Goal: Find specific page/section: Find specific page/section

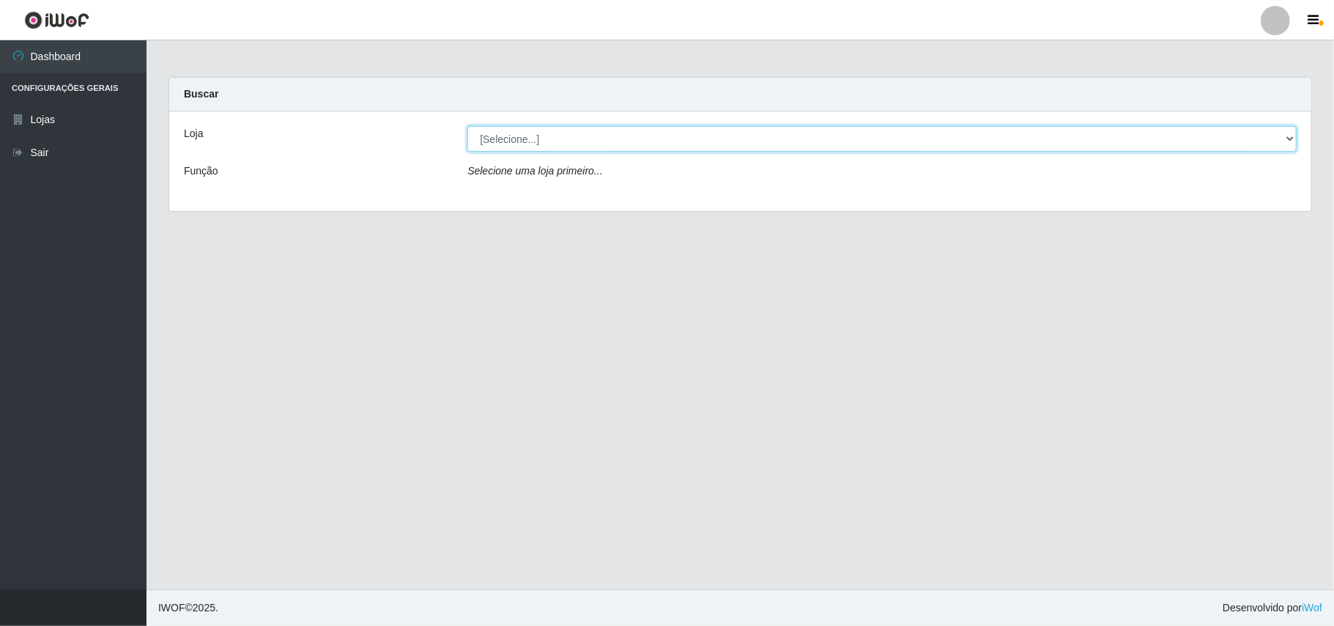
click at [1285, 133] on select "[Selecione...] Bemais Supermercados - B11 Manaíra" at bounding box center [881, 139] width 829 height 26
select select "409"
click at [467, 126] on select "[Selecione...] Bemais Supermercados - B11 Manaíra" at bounding box center [881, 139] width 829 height 26
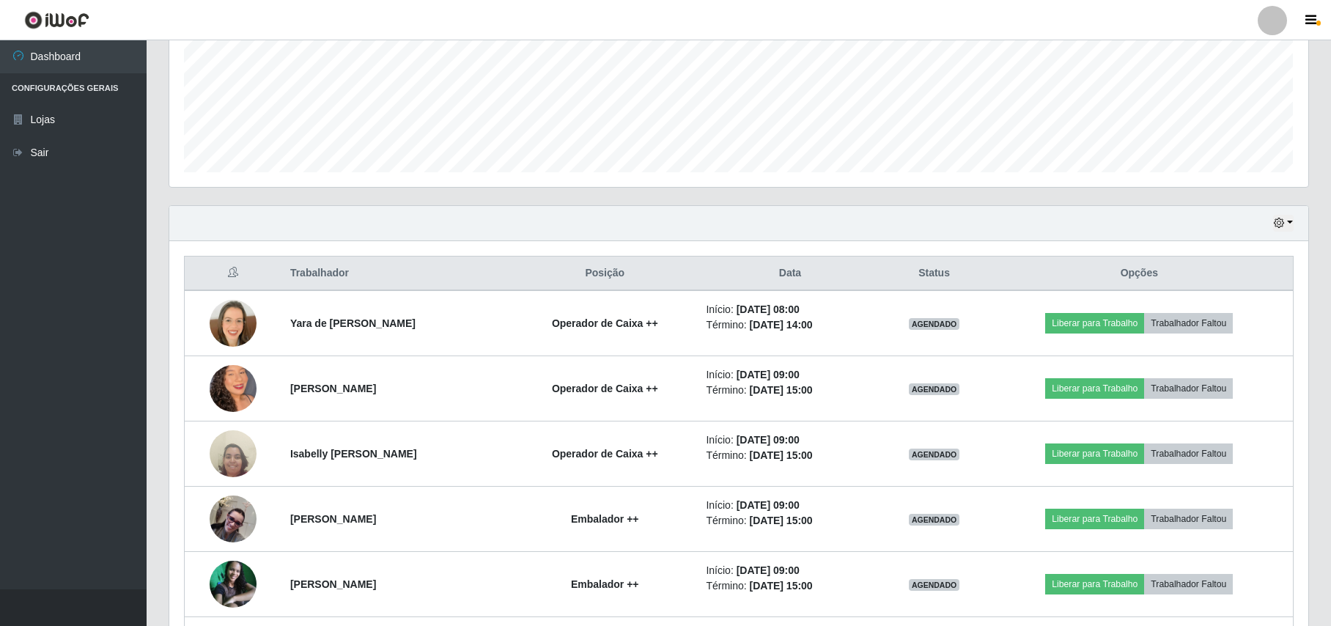
scroll to position [488, 0]
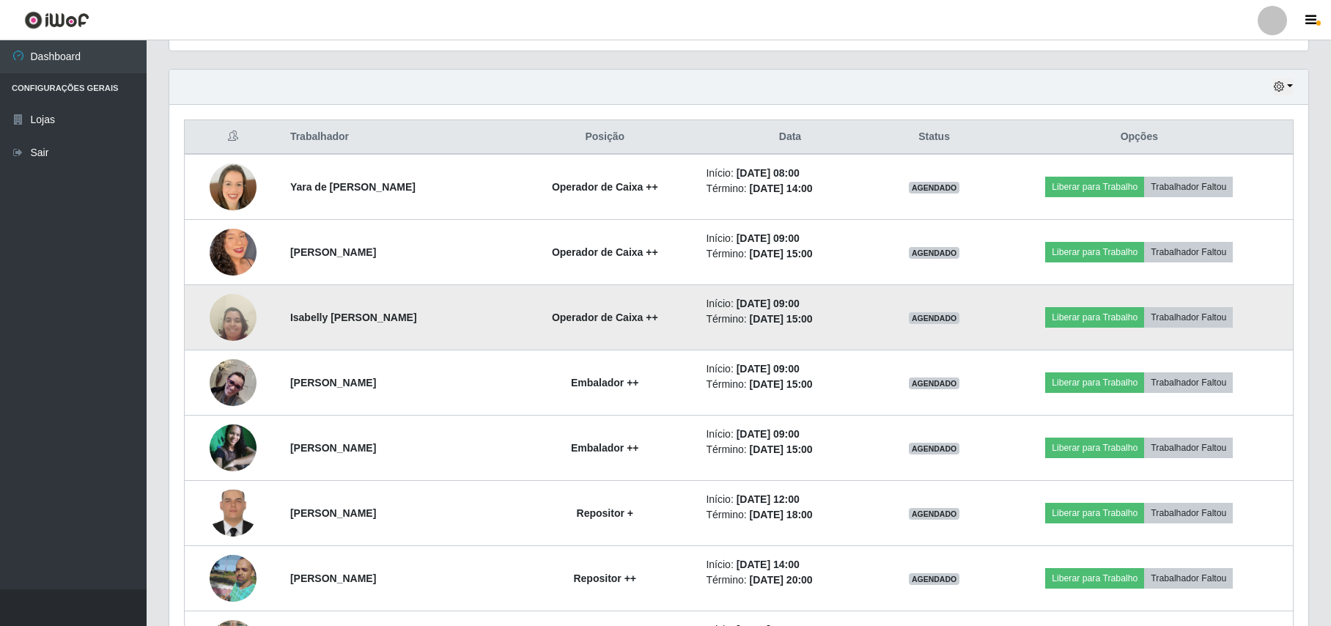
click at [226, 311] on img at bounding box center [233, 317] width 47 height 63
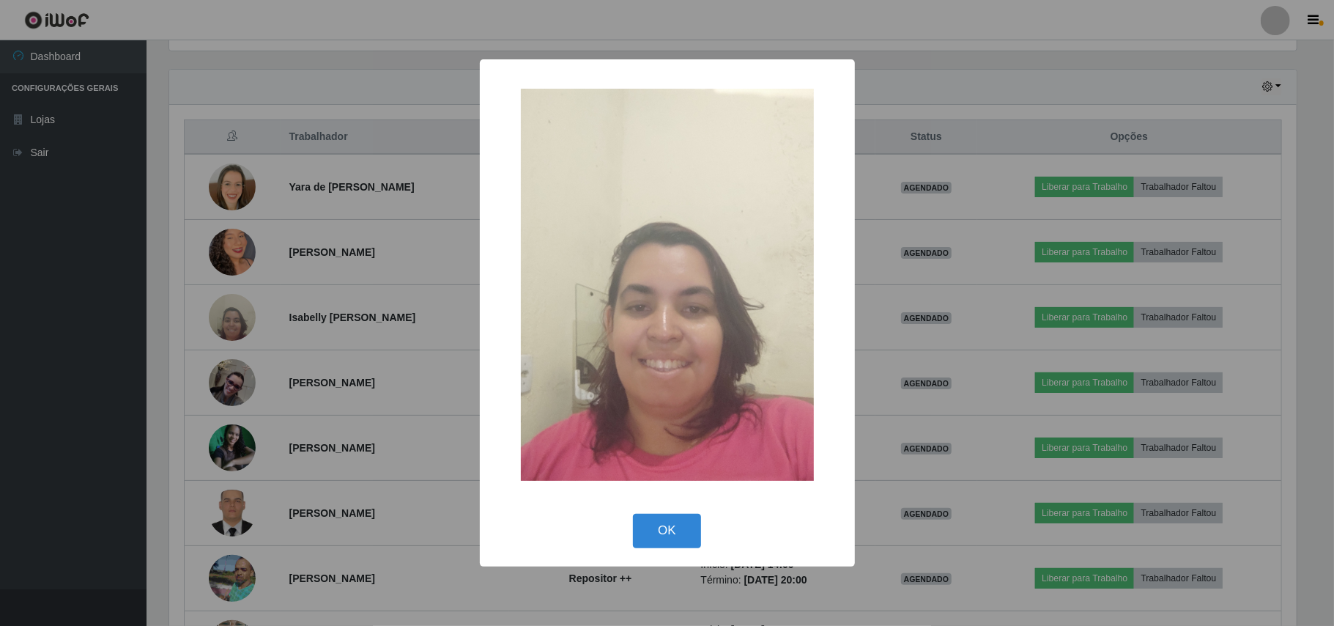
click at [284, 18] on div "× OK Cancel" at bounding box center [667, 313] width 1334 height 626
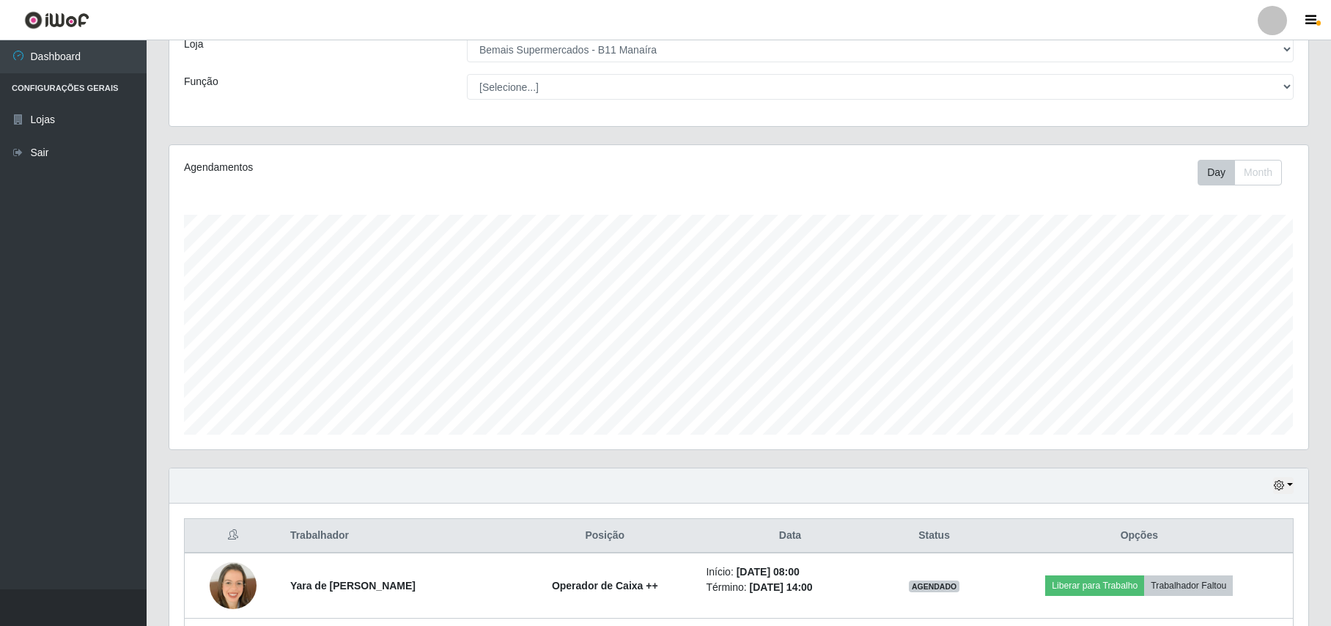
scroll to position [0, 0]
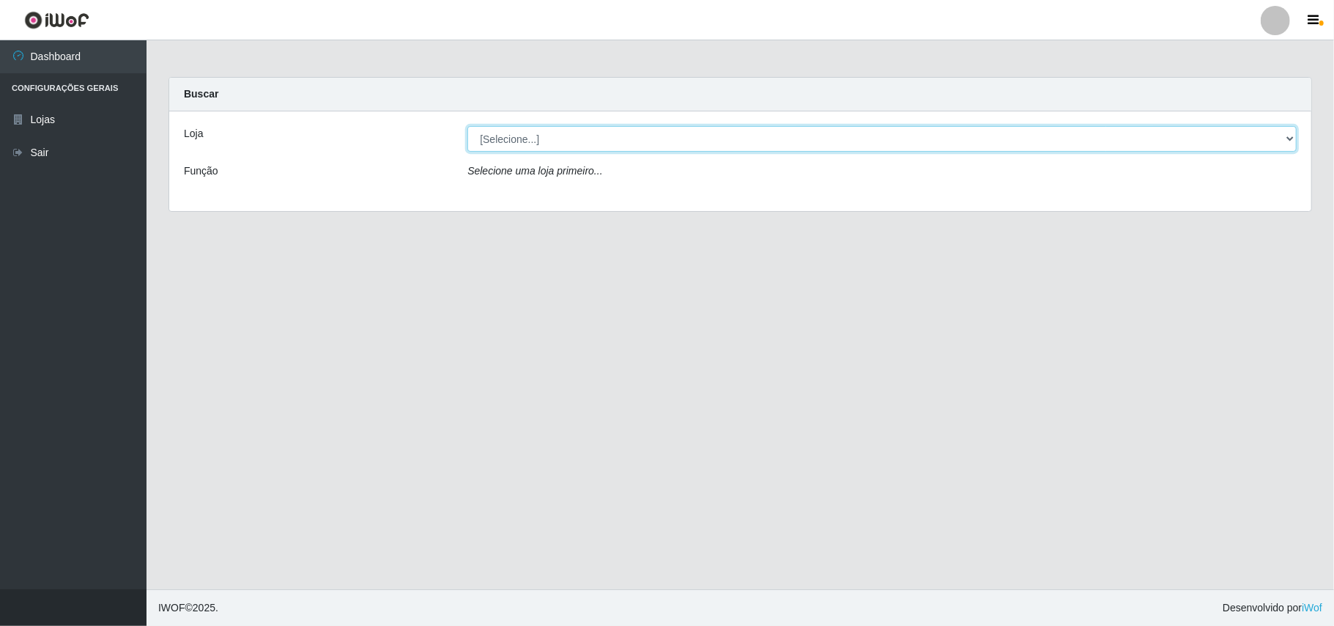
click at [1279, 141] on select "[Selecione...] Bemais Supermercados - B11 Manaíra" at bounding box center [881, 139] width 829 height 26
select select "409"
click at [467, 126] on select "[Selecione...] Bemais Supermercados - B11 Manaíra" at bounding box center [881, 139] width 829 height 26
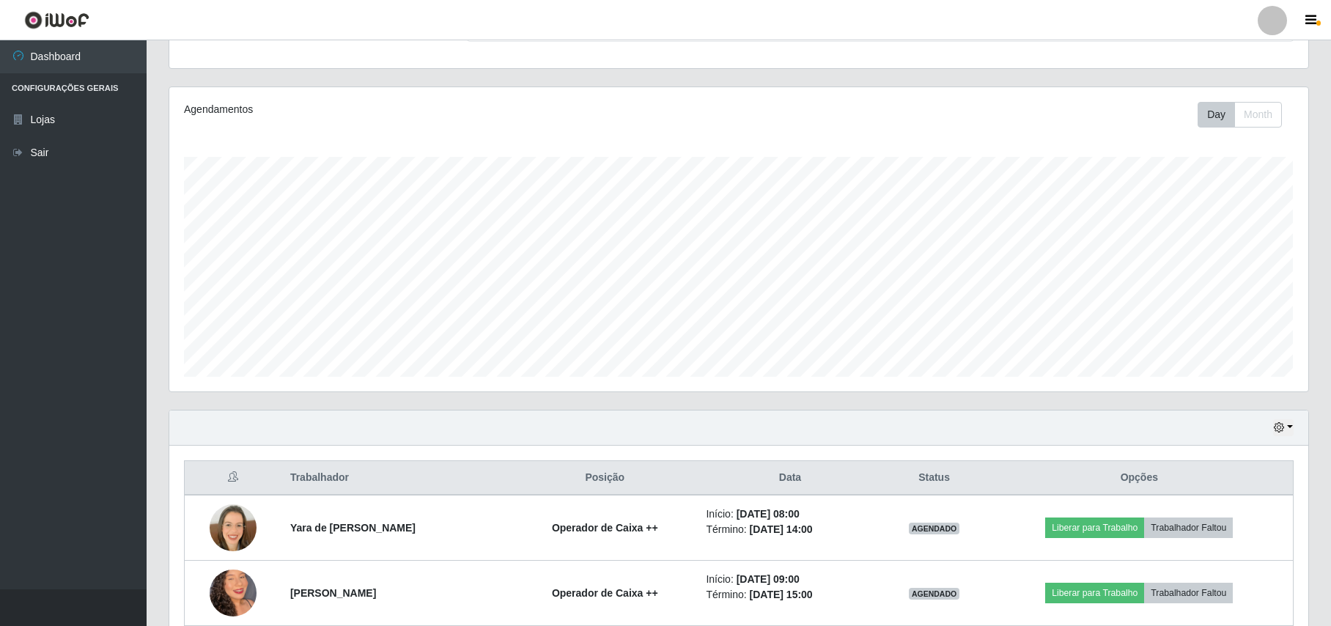
scroll to position [60, 0]
